Goal: Check status: Check status

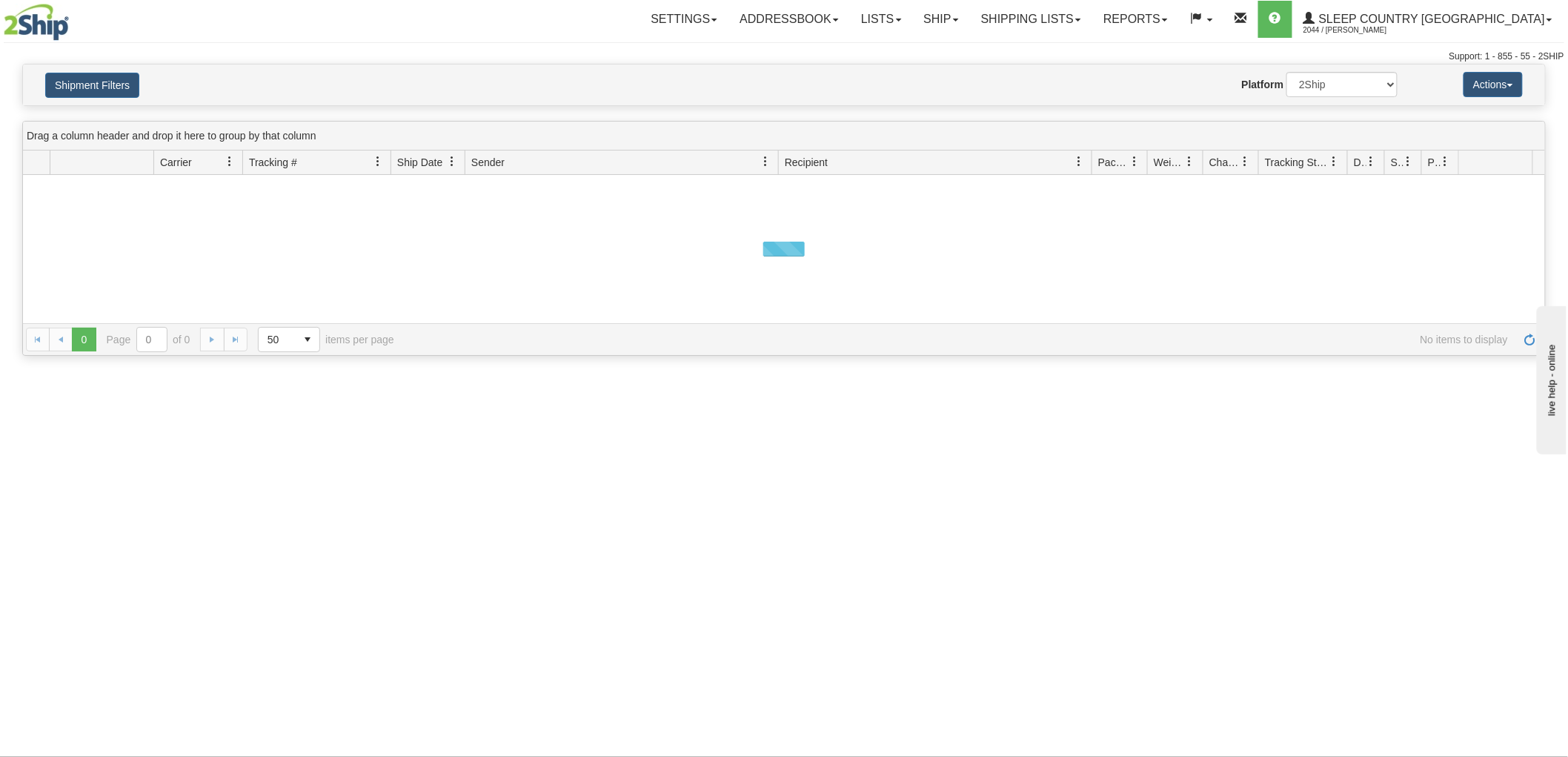
click at [117, 84] on button "Shipment Filters" at bounding box center [92, 84] width 94 height 25
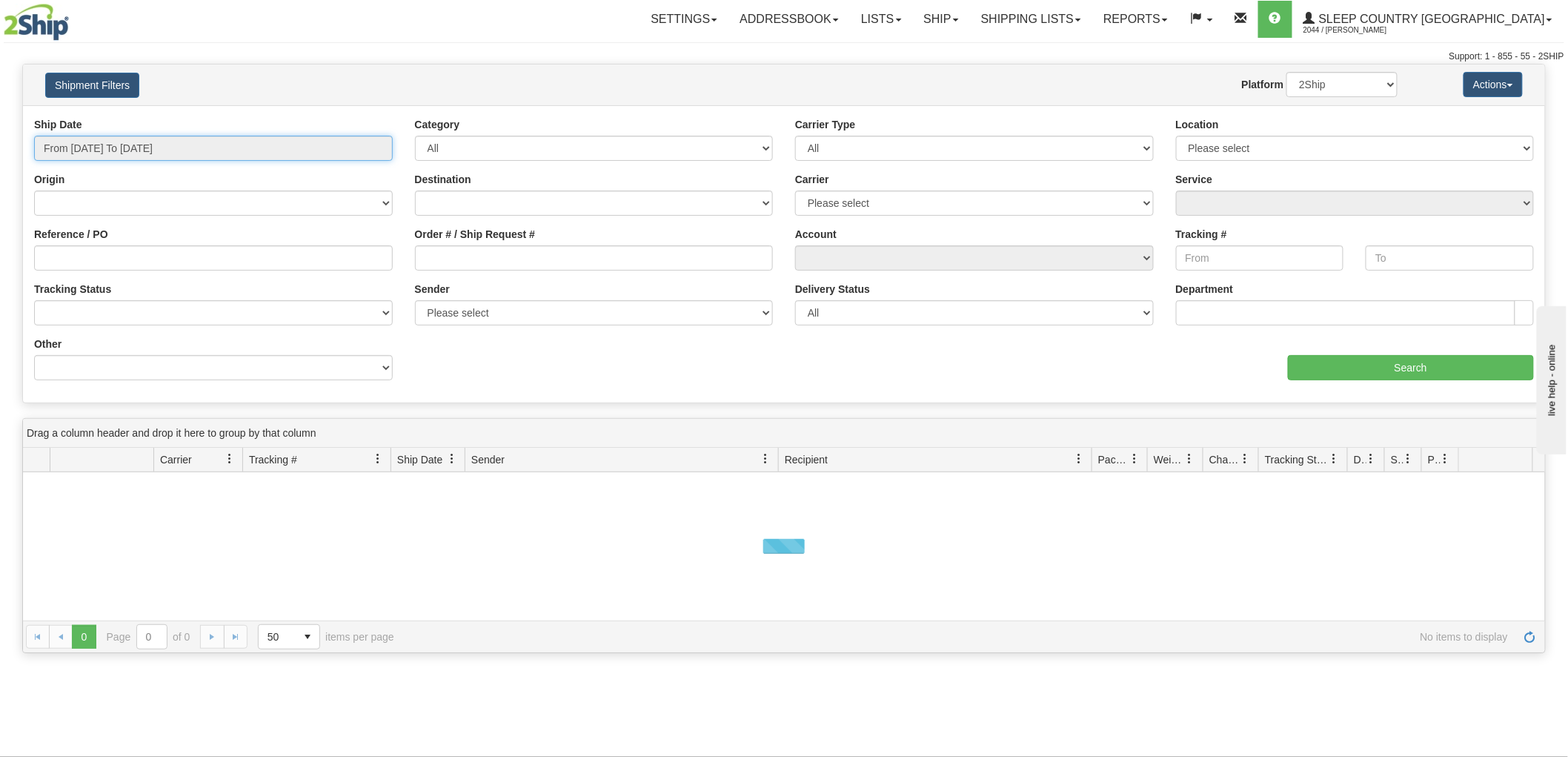
drag, startPoint x: 141, startPoint y: 137, endPoint x: 168, endPoint y: 164, distance: 38.2
click at [142, 137] on input "From [DATE] To [DATE]" at bounding box center [213, 148] width 359 height 25
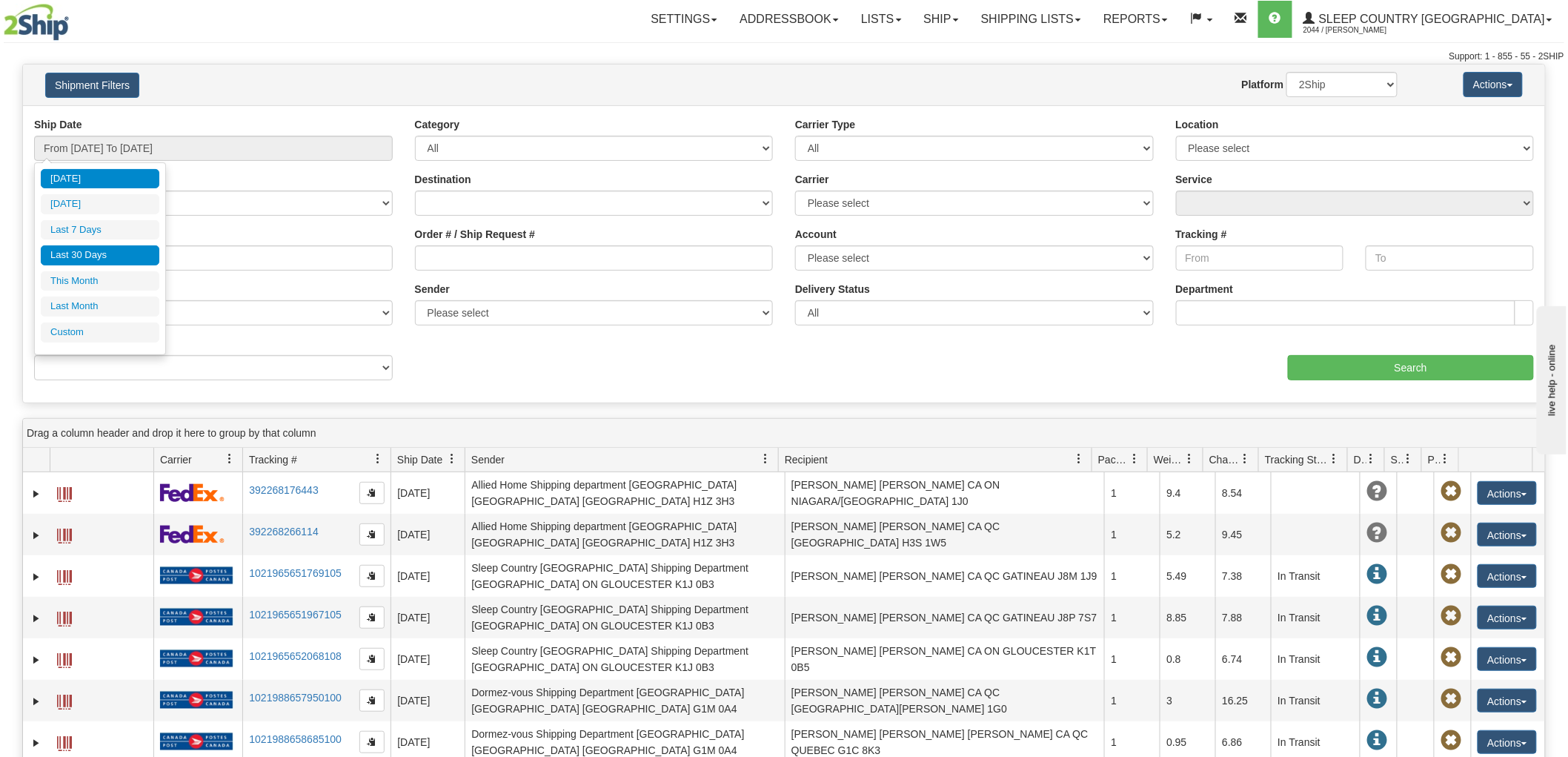
click at [112, 258] on li "Last 30 Days" at bounding box center [99, 255] width 118 height 20
type input "From [DATE] To [DATE]"
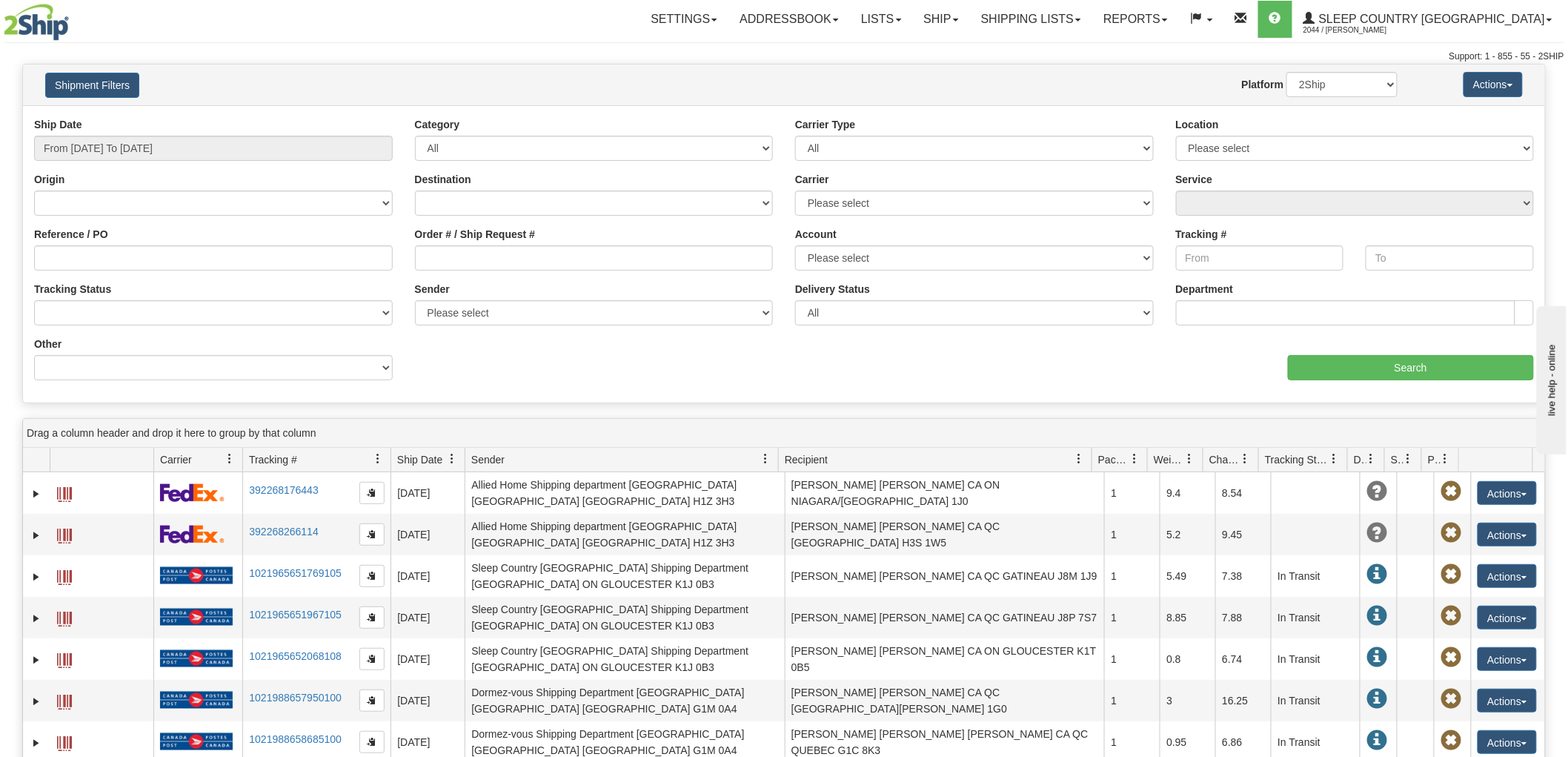
drag, startPoint x: 557, startPoint y: 278, endPoint x: 567, endPoint y: 267, distance: 14.9
click at [558, 278] on div "Order # / Ship Request #" at bounding box center [594, 253] width 381 height 55
click at [567, 267] on input "Order # / Ship Request #" at bounding box center [594, 257] width 359 height 25
paste input "1050263R"
type input "1050263"
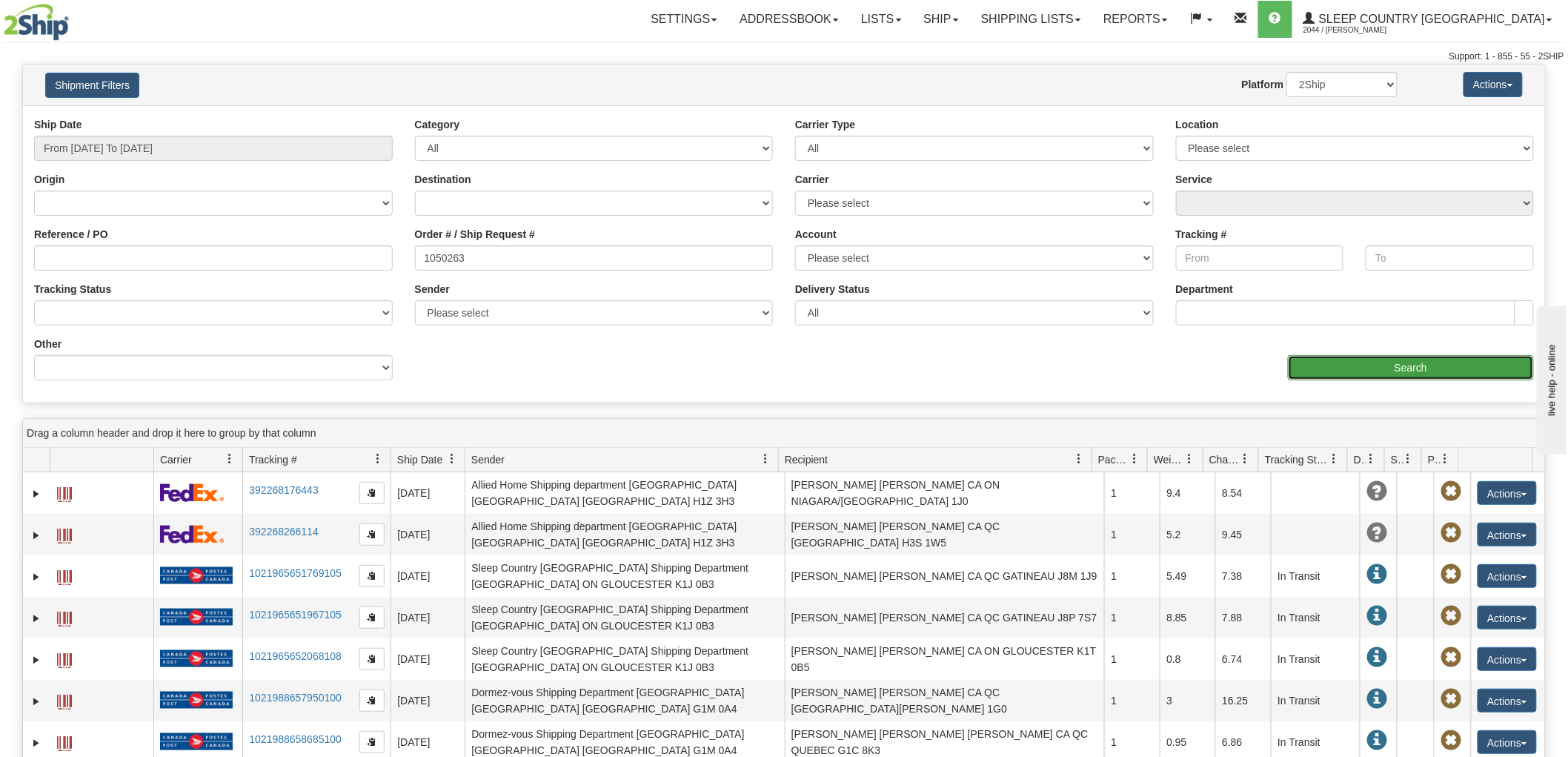
click at [1349, 374] on input "Search" at bounding box center [1411, 367] width 246 height 25
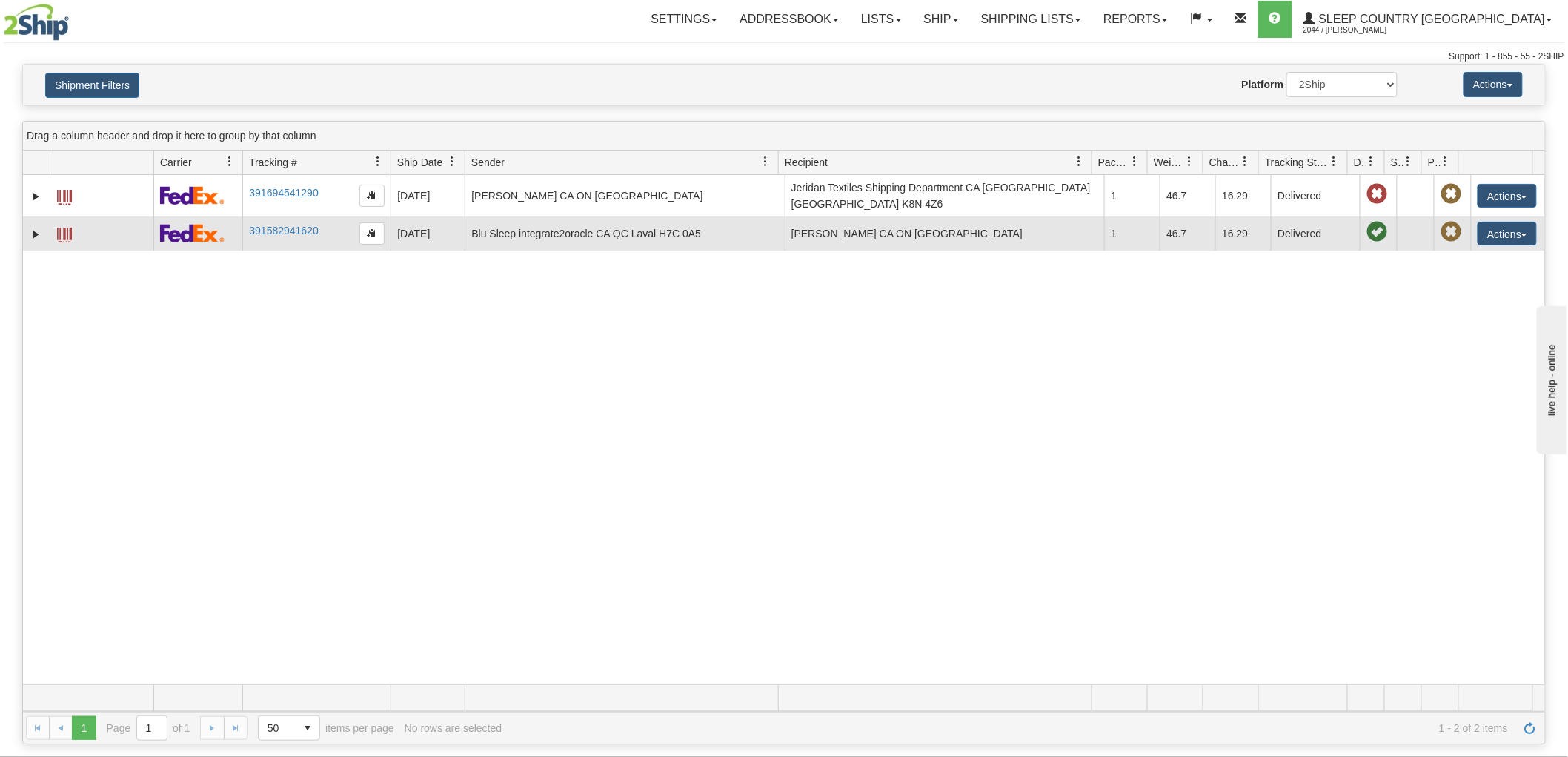
click at [66, 227] on span at bounding box center [64, 234] width 15 height 15
